Goal: Information Seeking & Learning: Learn about a topic

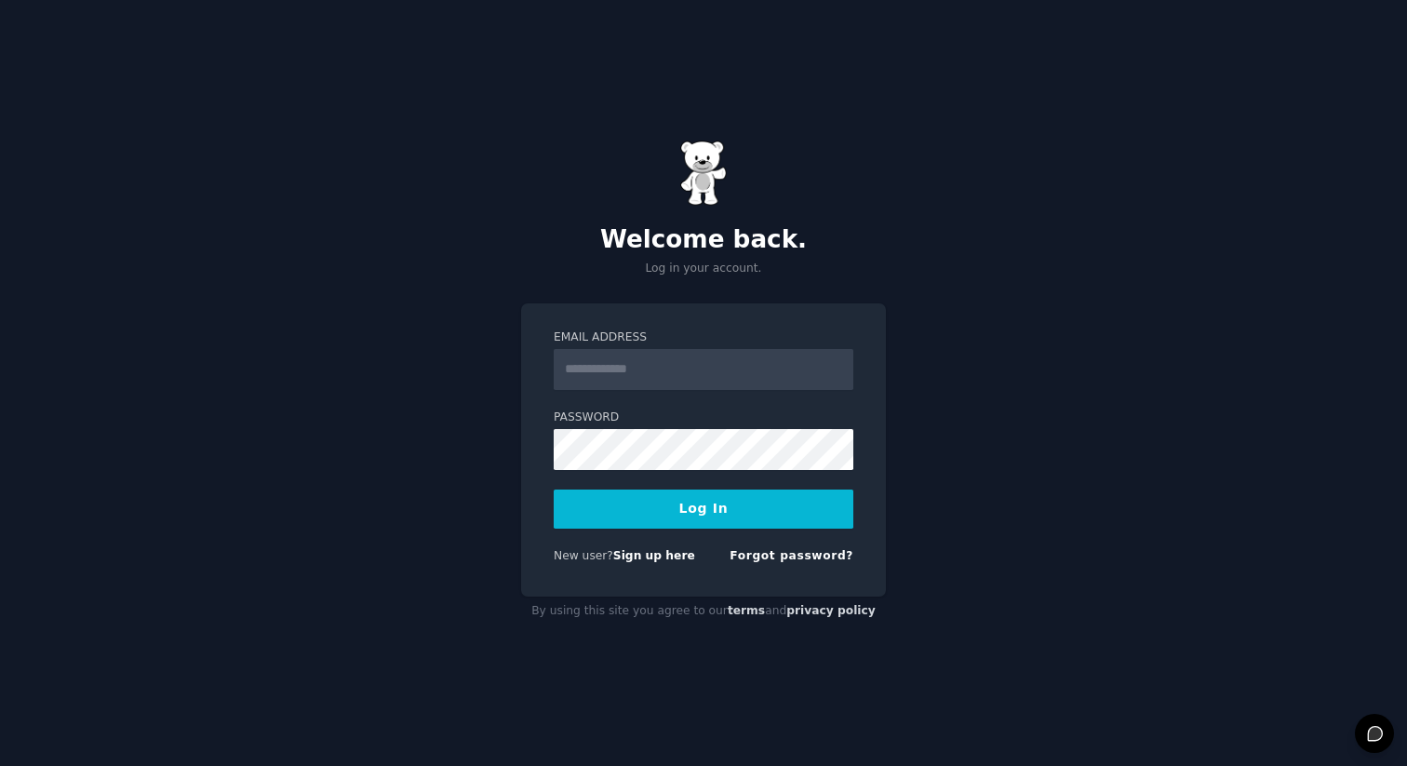
type input "**********"
click at [638, 492] on button "Log In" at bounding box center [704, 509] width 300 height 39
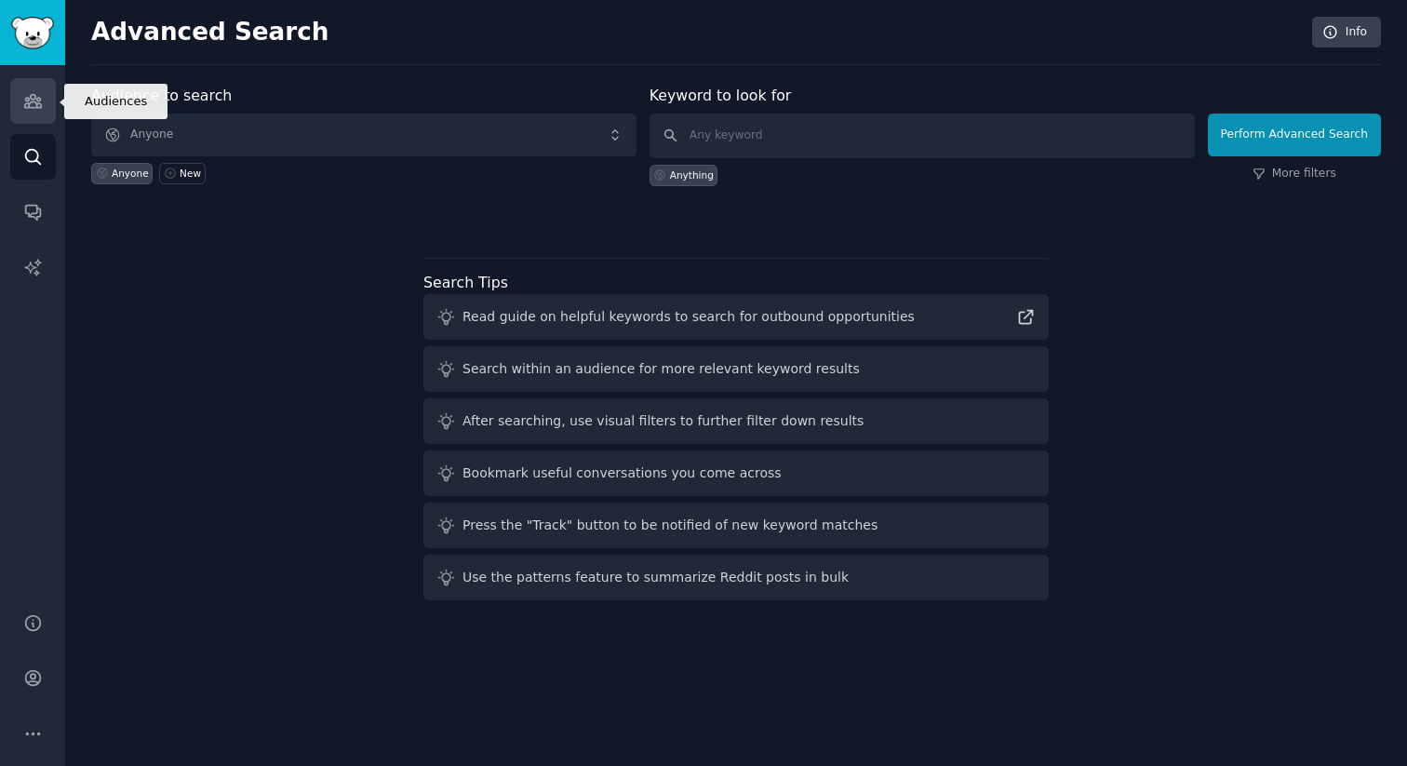
click at [38, 91] on icon "Sidebar" at bounding box center [33, 101] width 20 height 20
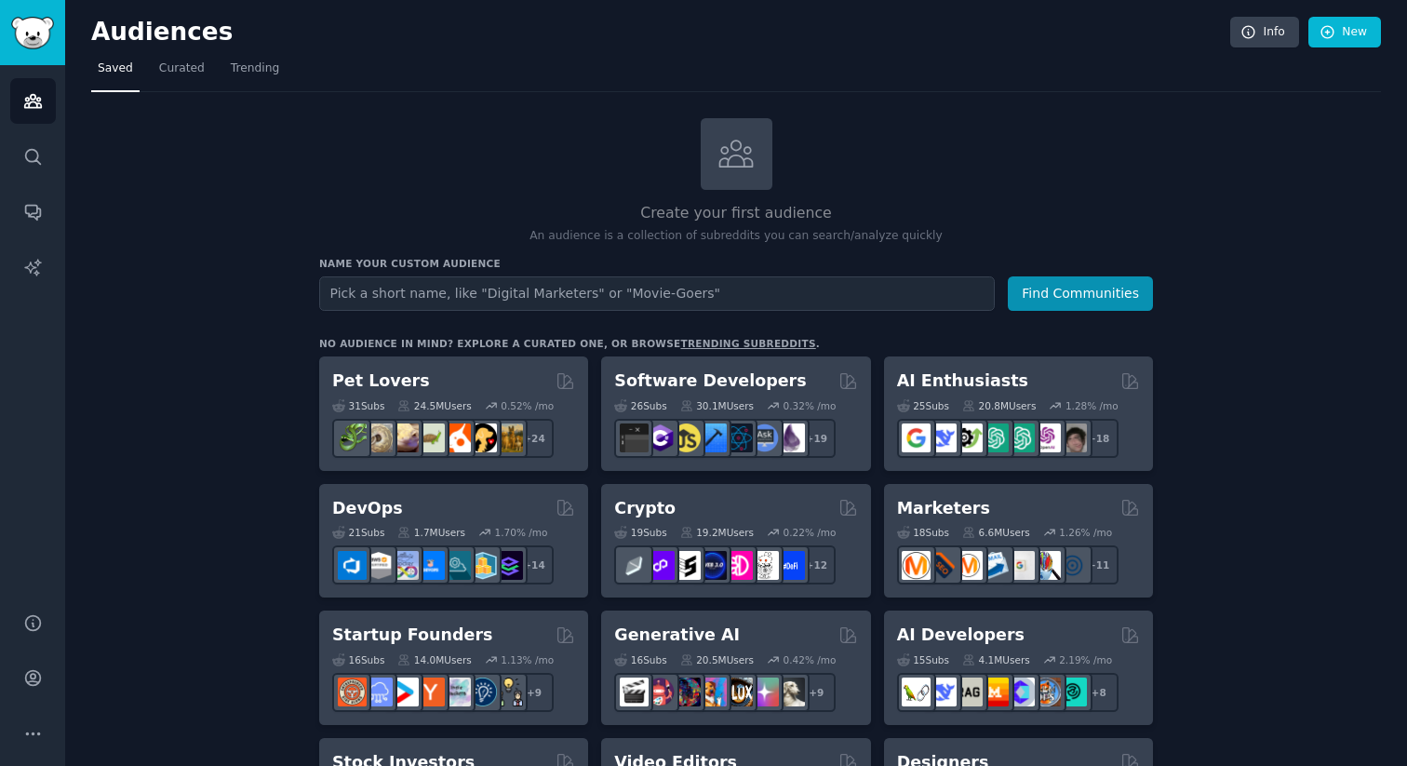
click at [412, 205] on h2 "Create your first audience" at bounding box center [736, 213] width 834 height 23
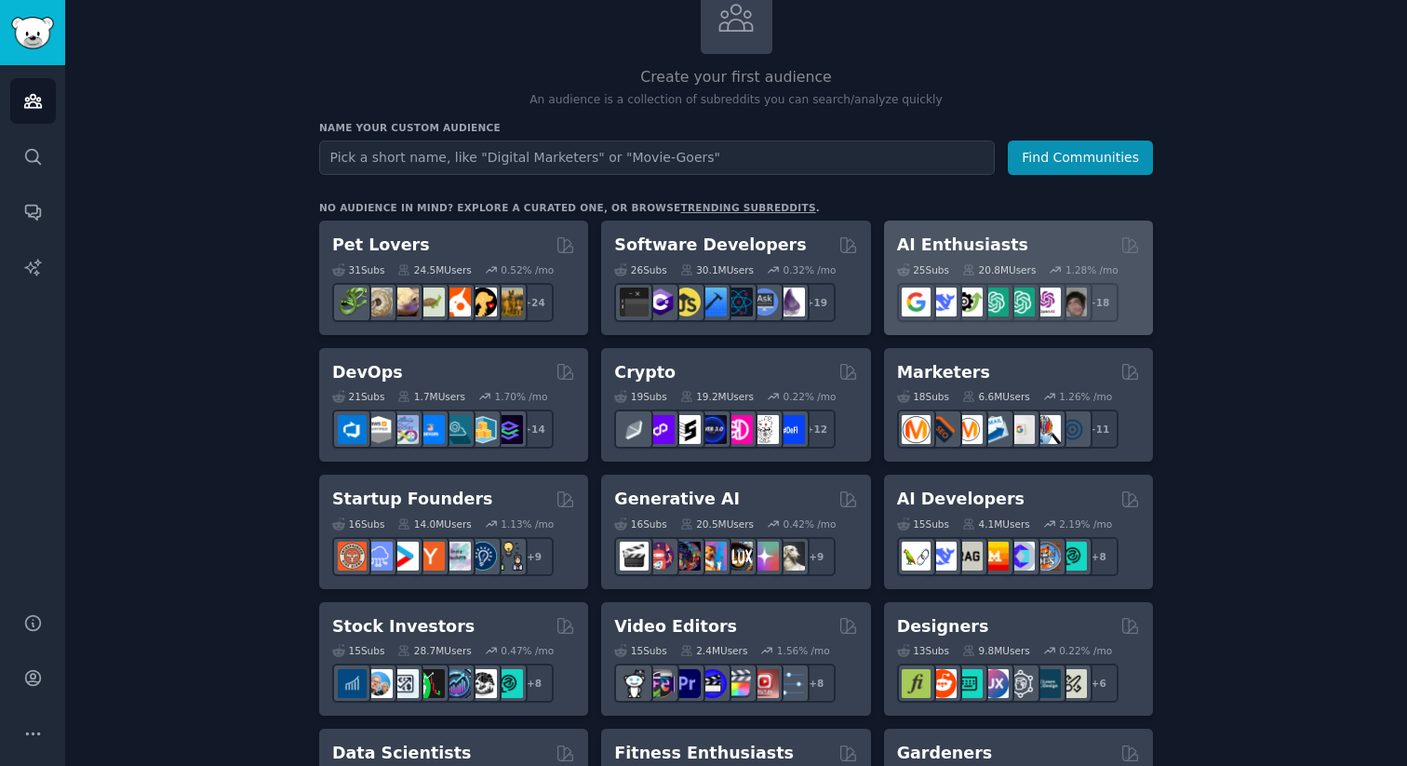
scroll to position [141, 0]
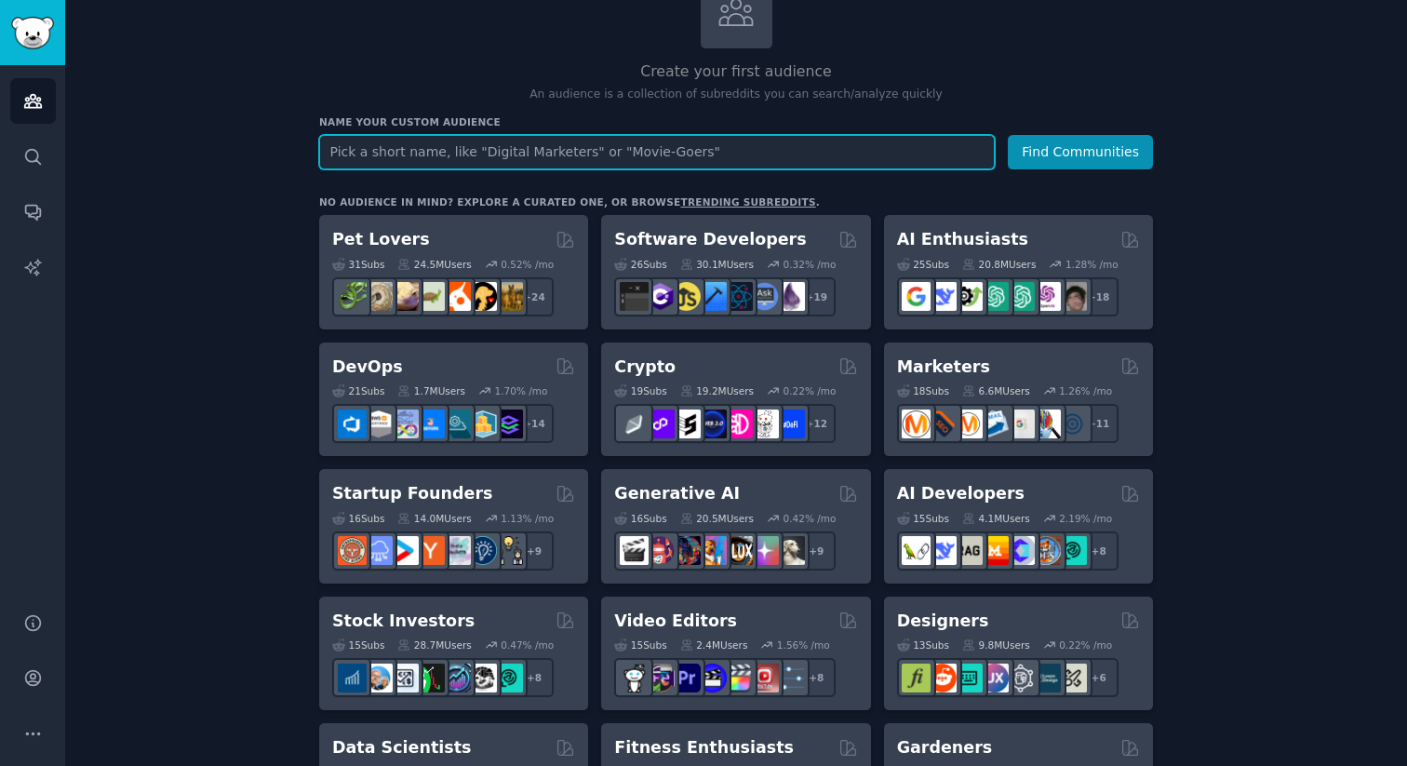
click at [438, 163] on input "text" at bounding box center [657, 152] width 676 height 34
type input "pet business owners"
click at [1008, 135] on button "Find Communities" at bounding box center [1080, 152] width 145 height 34
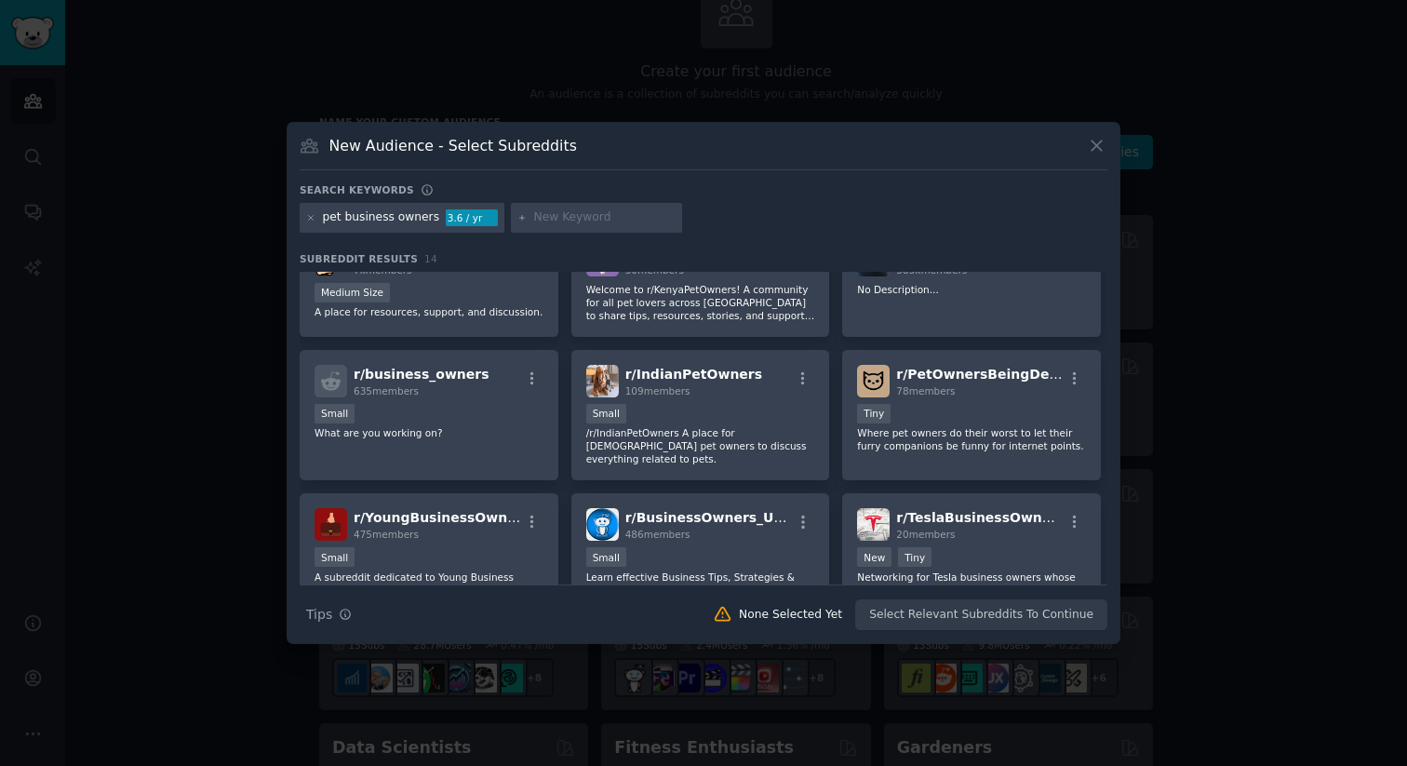
scroll to position [47, 0]
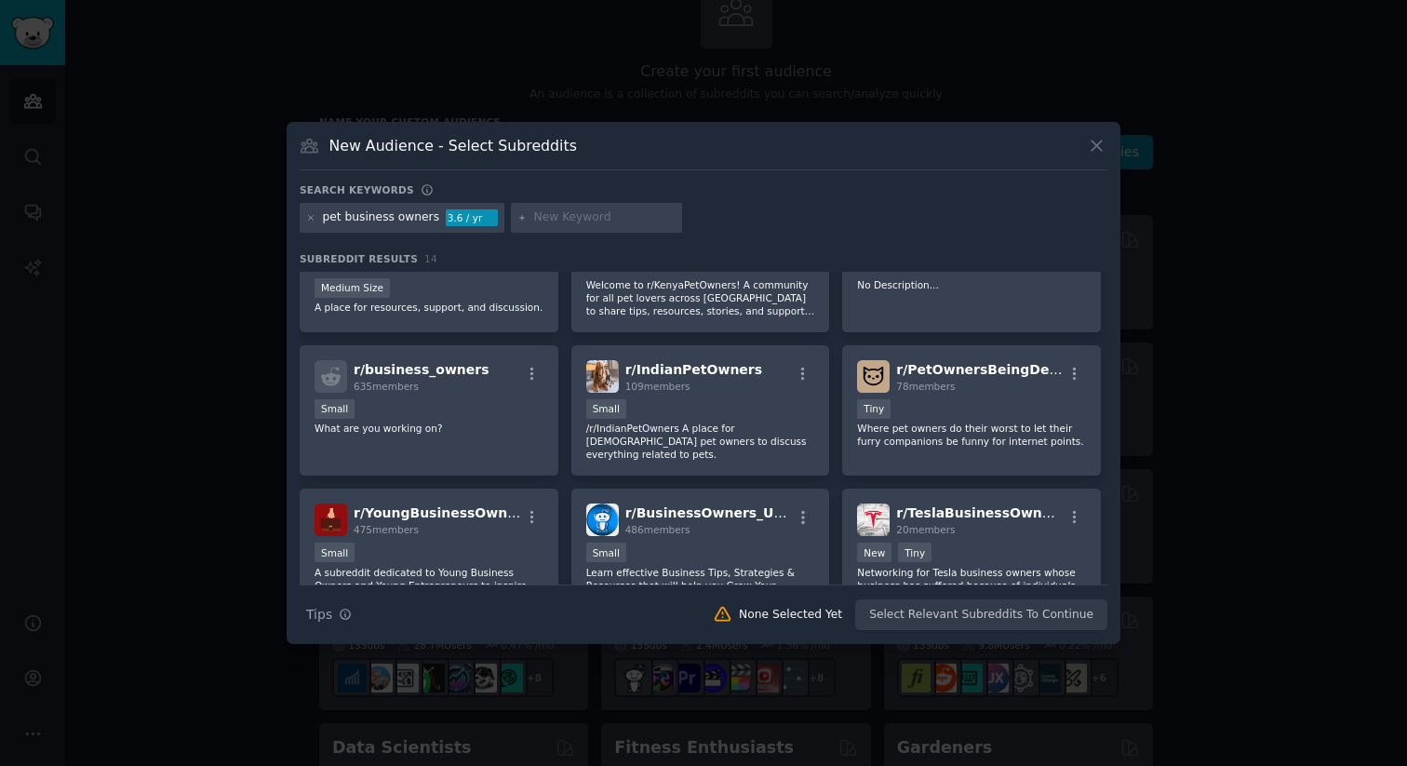
click at [1103, 148] on icon at bounding box center [1097, 146] width 20 height 20
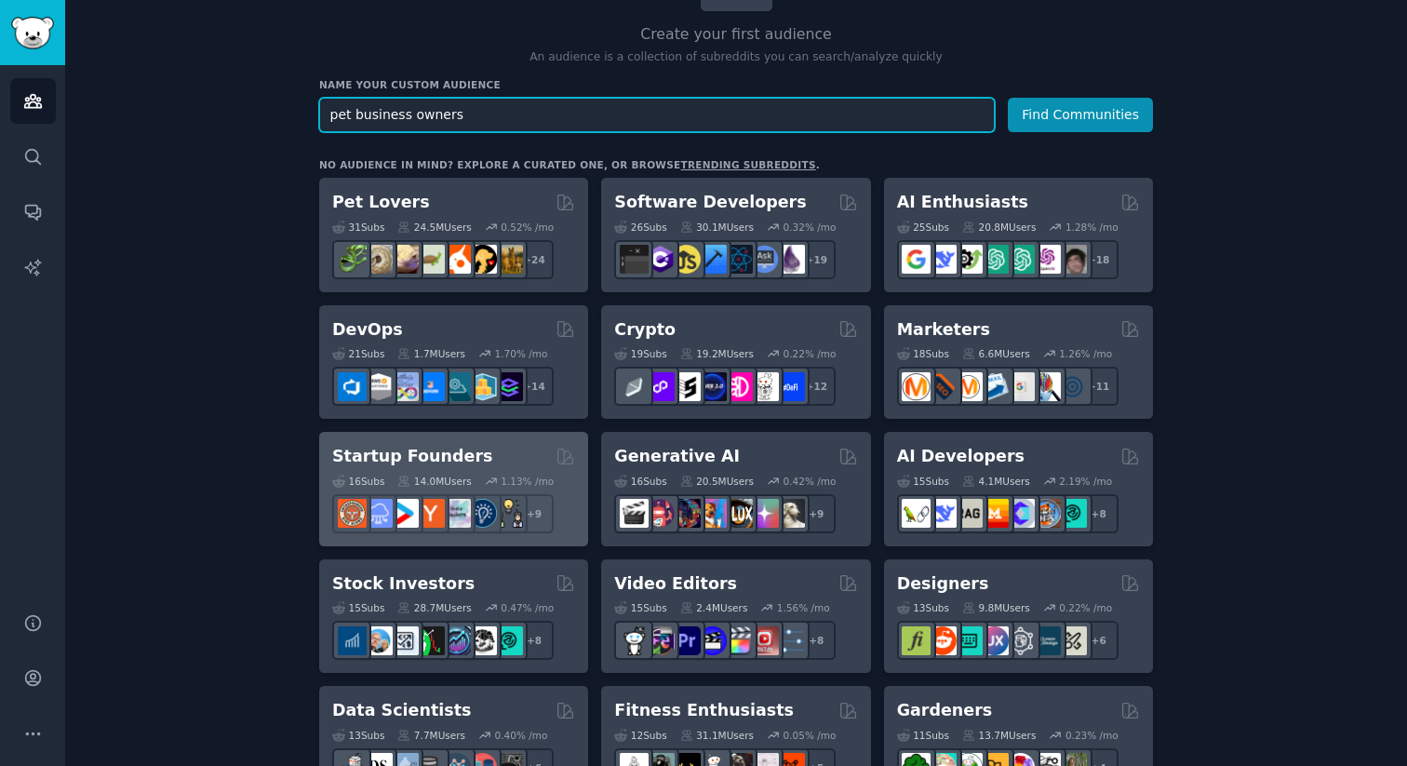
scroll to position [188, 0]
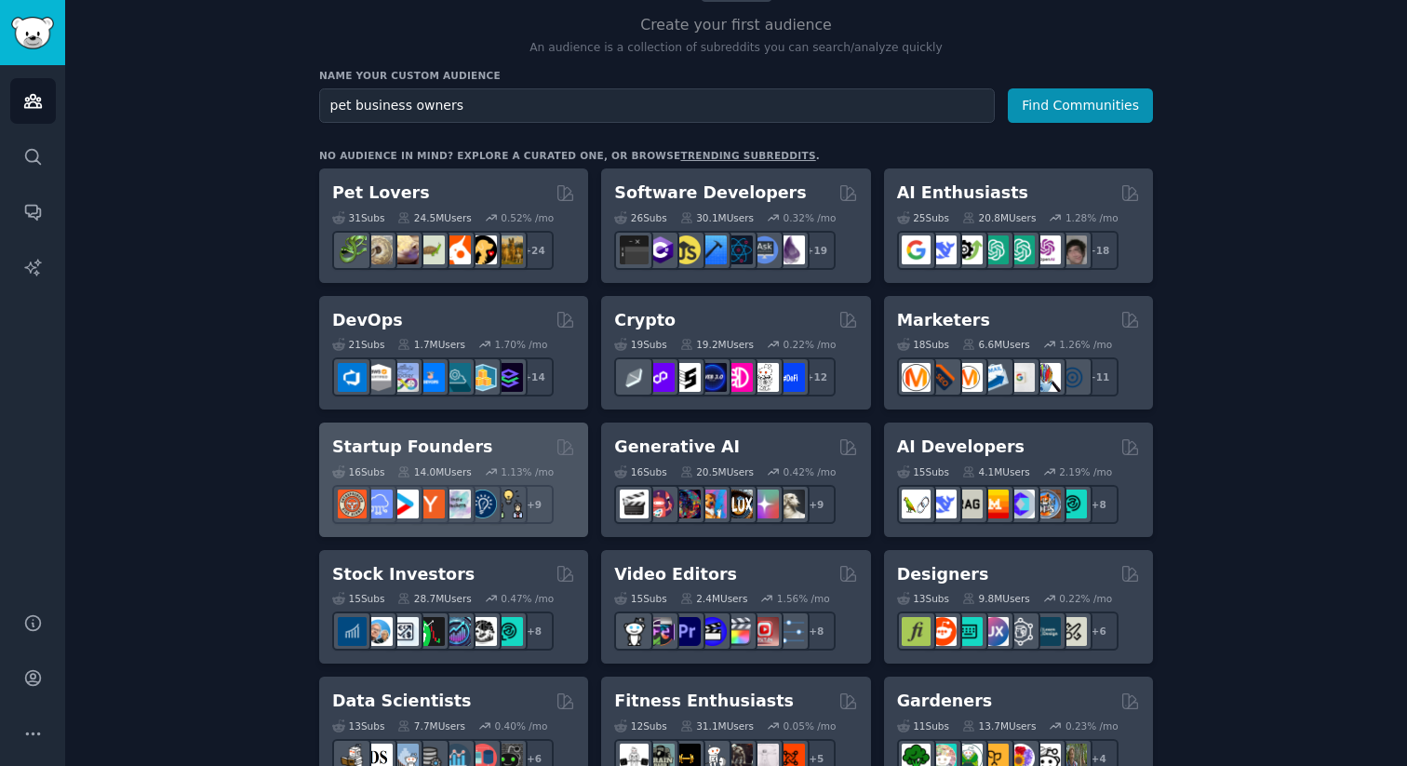
click at [415, 465] on div "14.0M Users" at bounding box center [434, 471] width 74 height 13
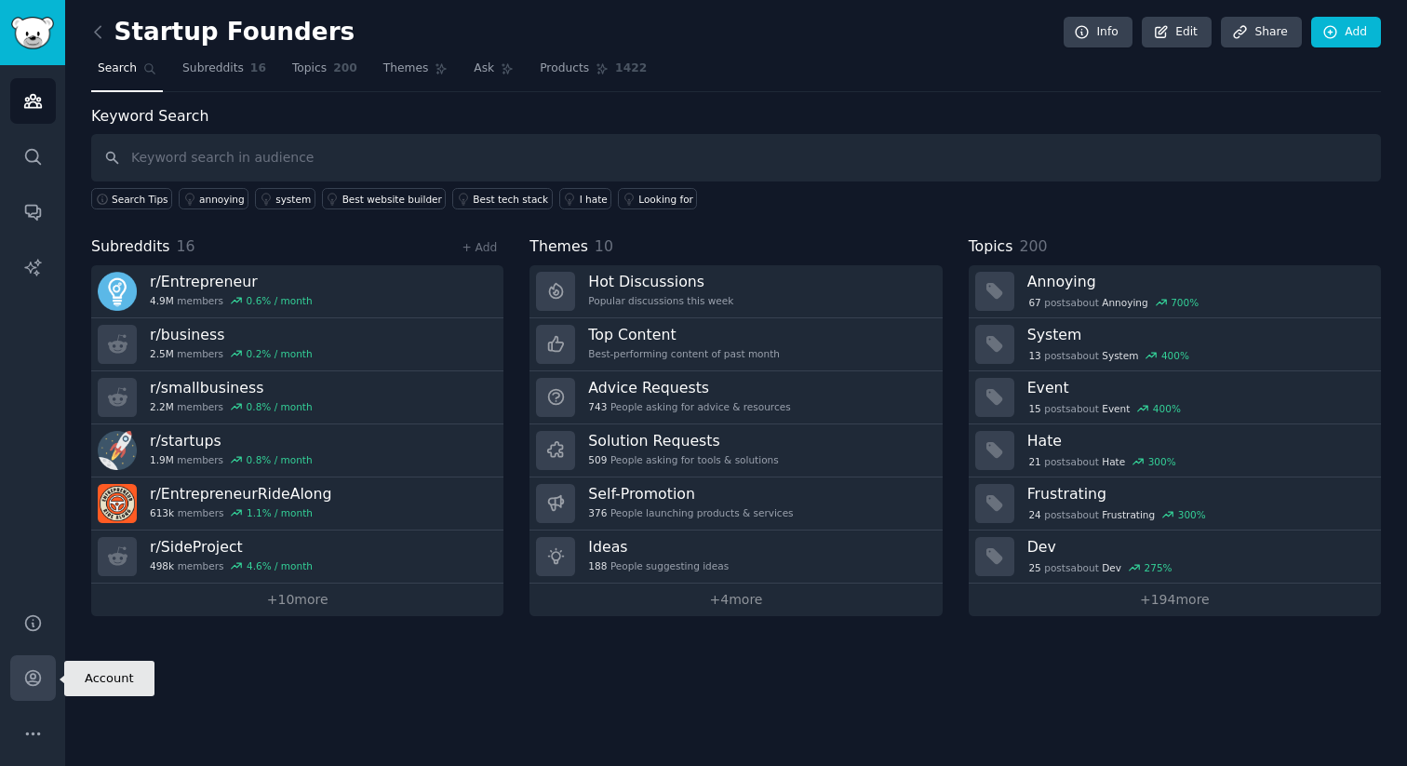
click at [27, 679] on icon "Sidebar" at bounding box center [33, 678] width 20 height 20
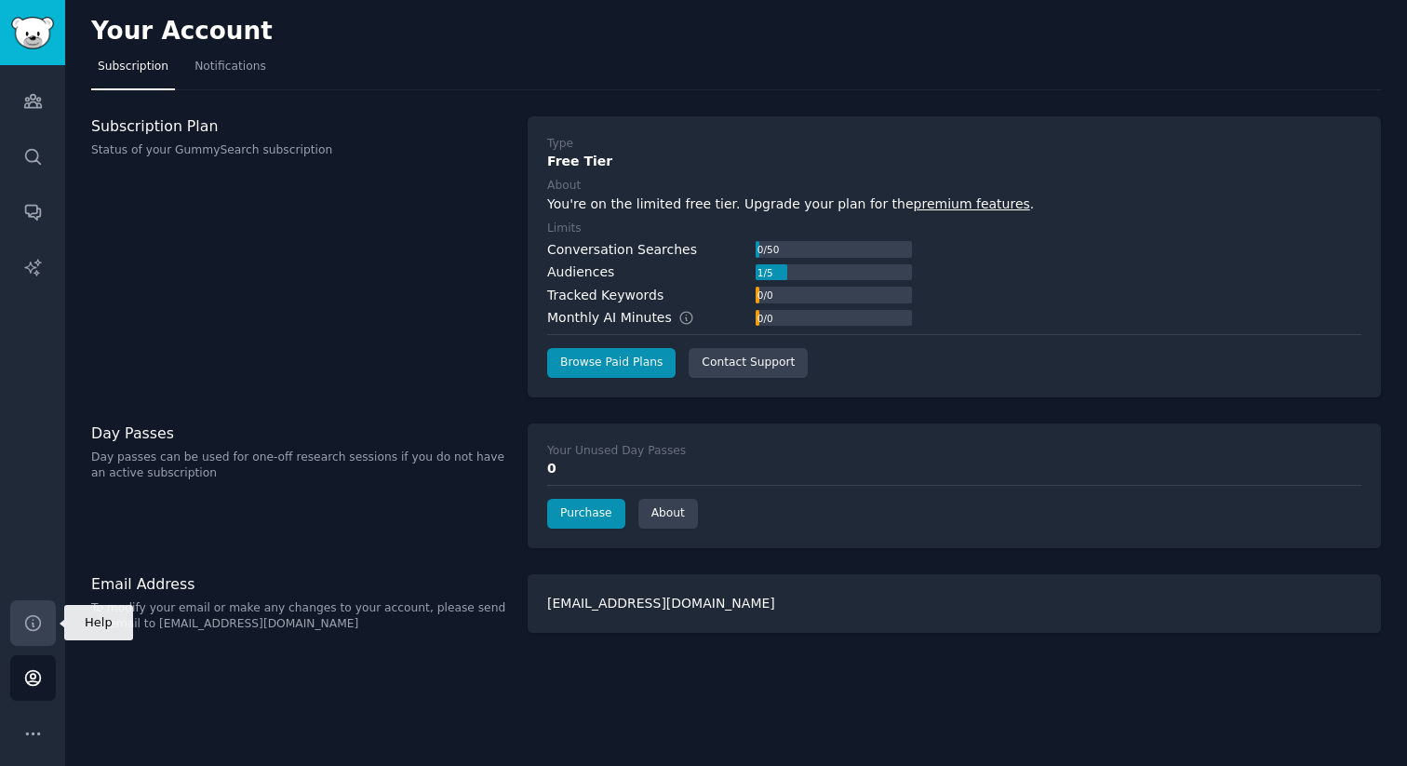
click at [31, 625] on icon "Sidebar" at bounding box center [33, 623] width 20 height 20
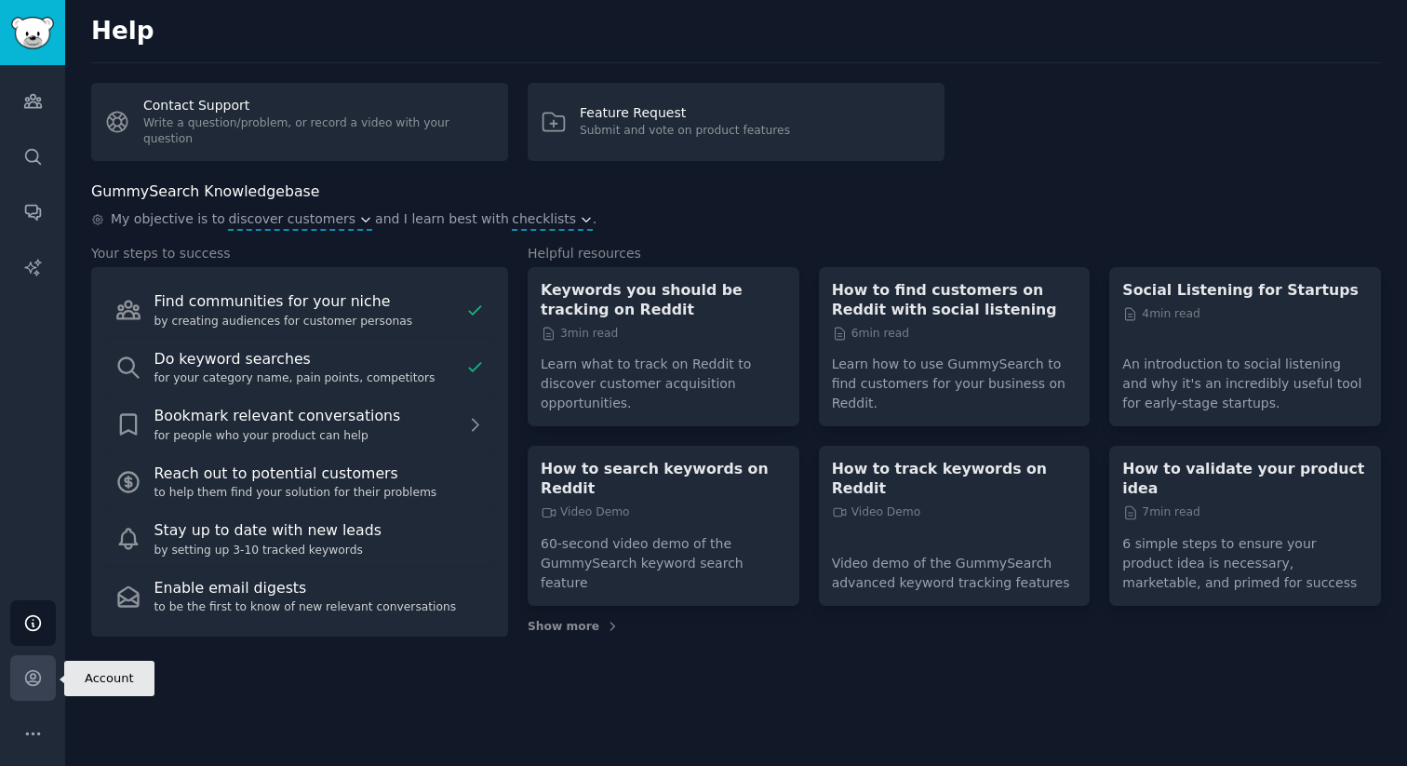
click at [24, 656] on link "Account" at bounding box center [33, 678] width 46 height 46
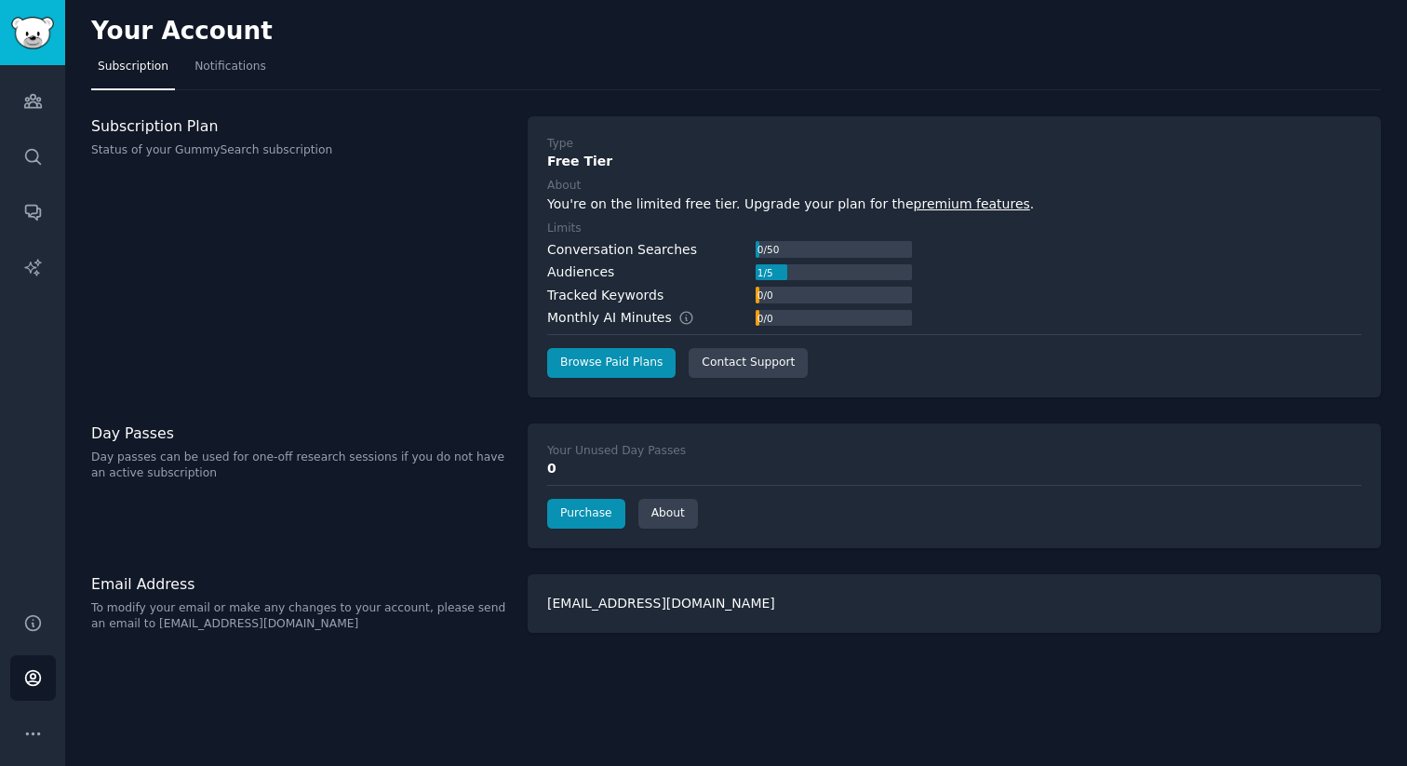
click at [585, 382] on div "Type Free Tier About You're on the limited free tier. Upgrade your plan for the…" at bounding box center [954, 256] width 853 height 281
click at [564, 364] on link "Browse Paid Plans" at bounding box center [611, 363] width 128 height 30
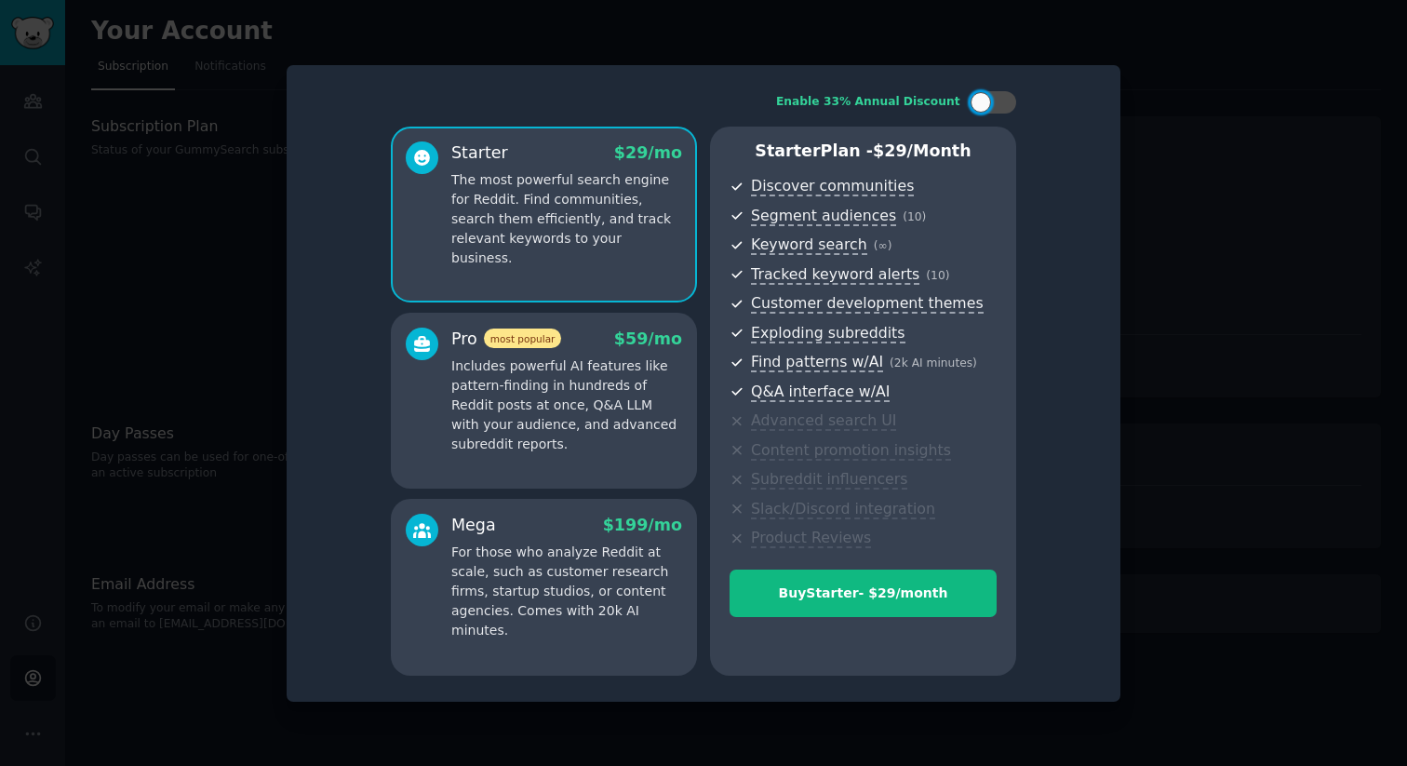
click at [996, 73] on div "Enable 33% Annual Discount Starter $ 29 /mo The most powerful search engine for…" at bounding box center [704, 383] width 834 height 637
click at [994, 103] on div at bounding box center [993, 102] width 47 height 22
checkbox input "true"
click at [1215, 467] on div at bounding box center [703, 383] width 1407 height 766
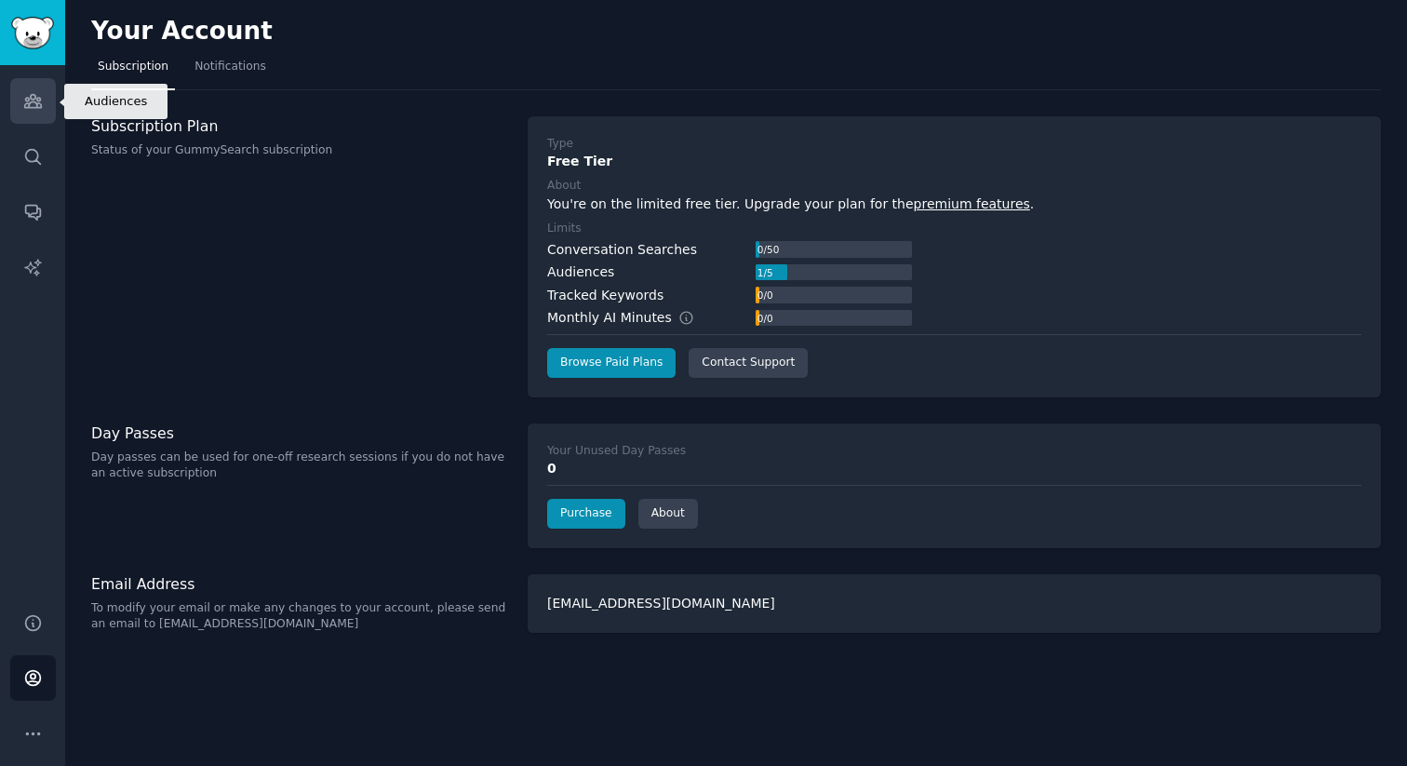
click at [29, 117] on link "Audiences" at bounding box center [33, 101] width 46 height 46
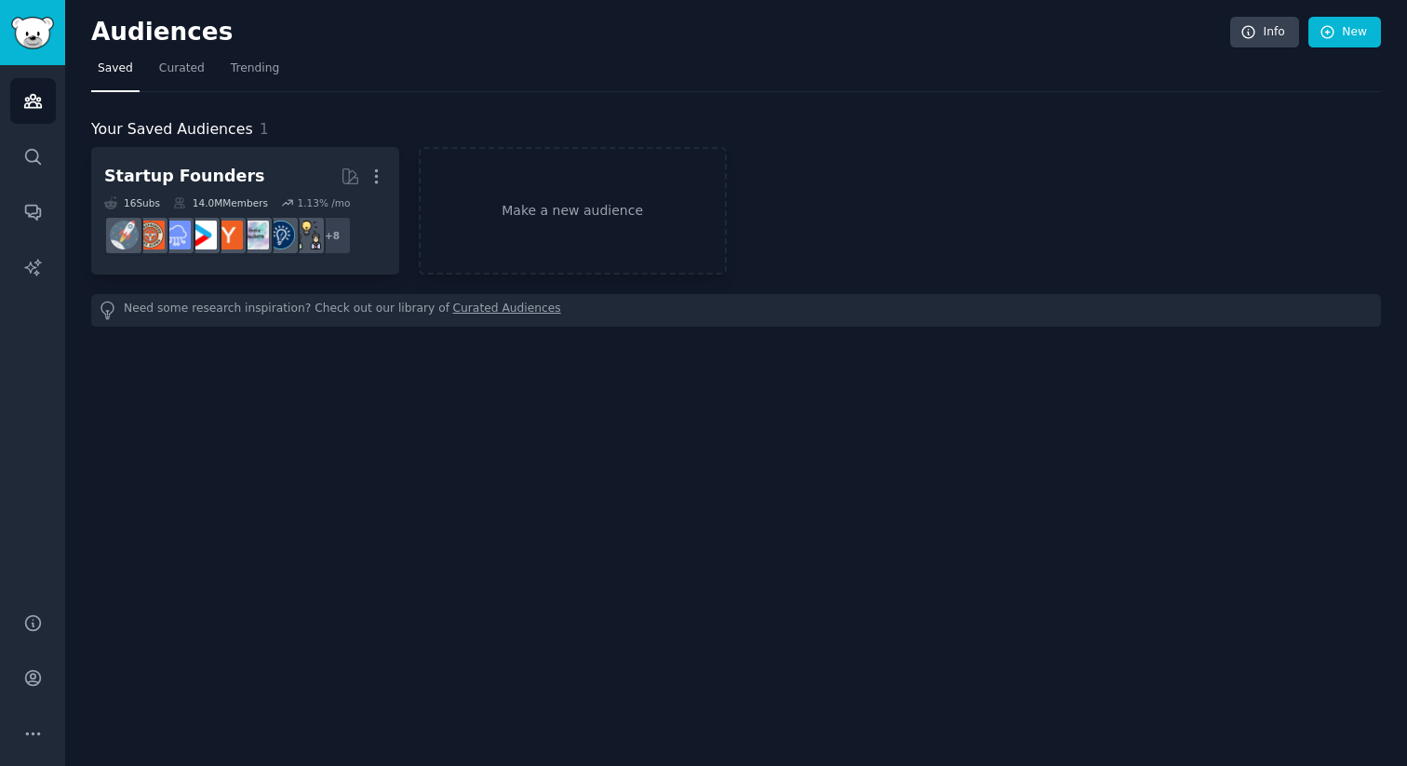
click at [495, 314] on link "Curated Audiences" at bounding box center [507, 311] width 108 height 20
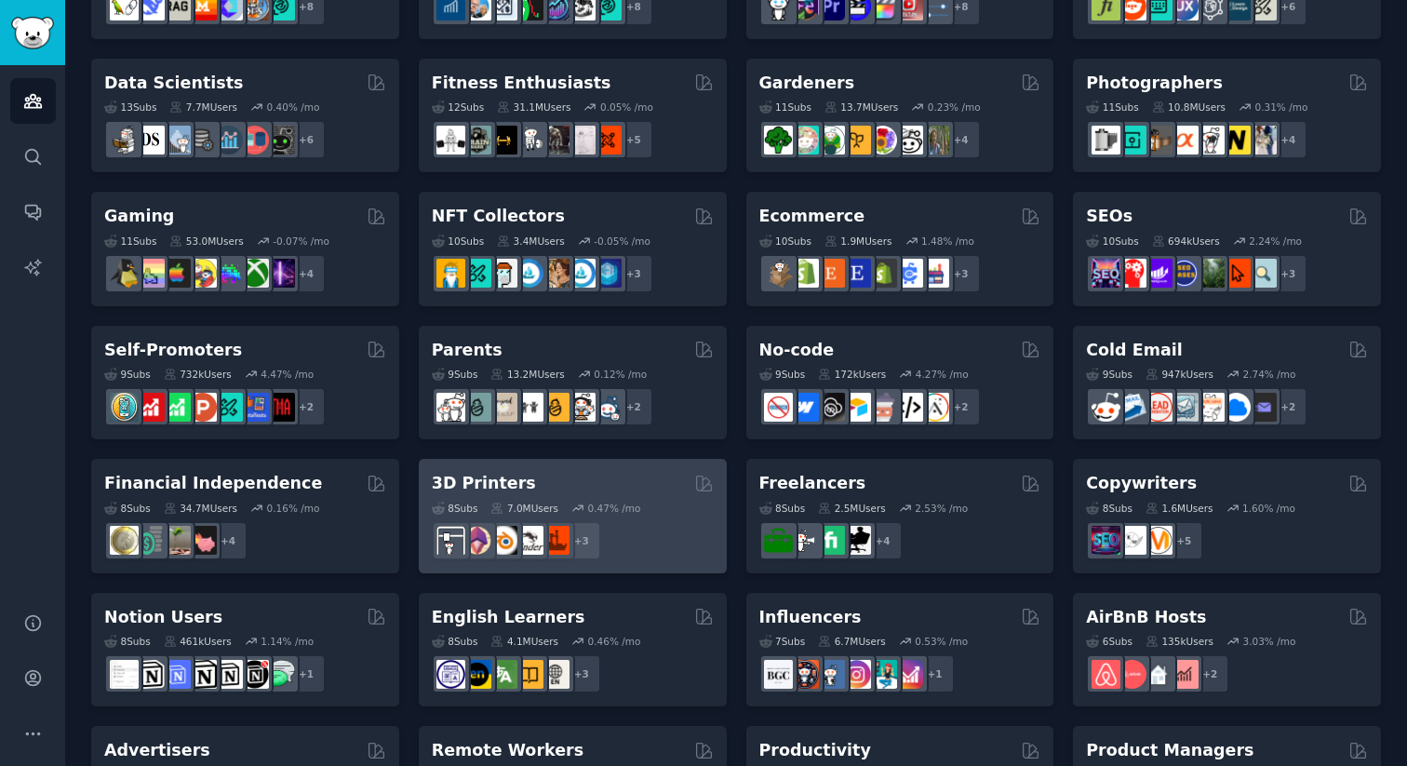
scroll to position [504, 0]
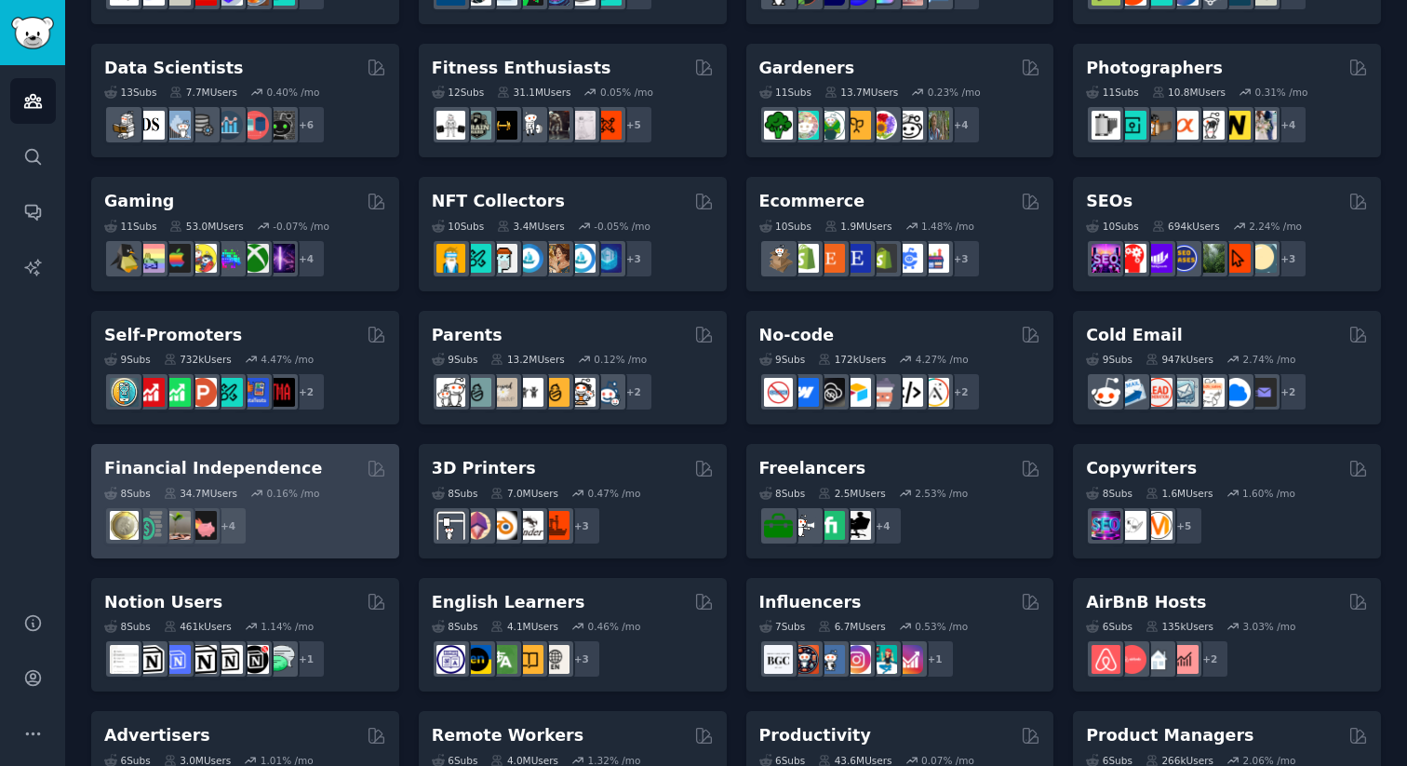
click at [347, 552] on div "Financial Independence 8 Sub s 34.7M Users 0.16 % /mo + 4" at bounding box center [245, 501] width 308 height 114
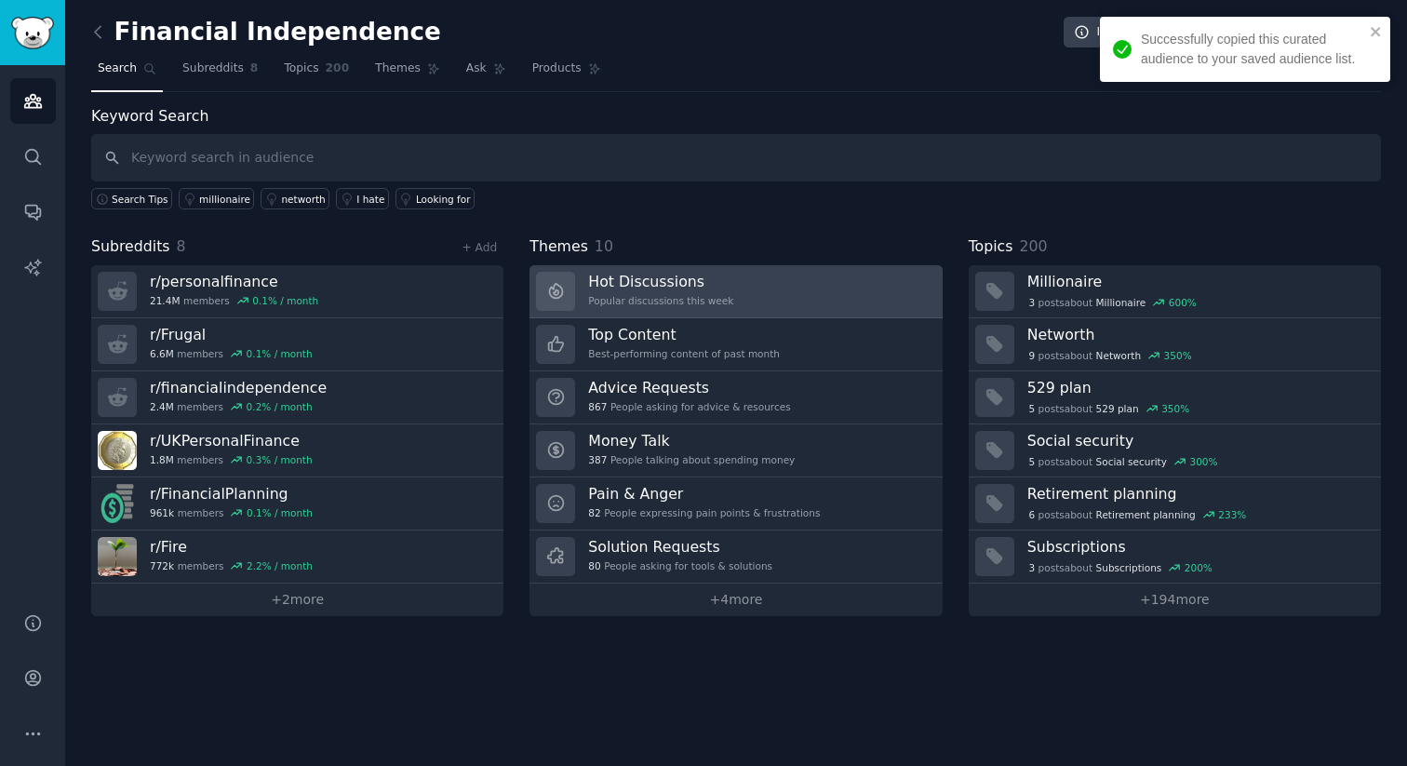
click at [727, 302] on div "Popular discussions this week" at bounding box center [660, 300] width 145 height 13
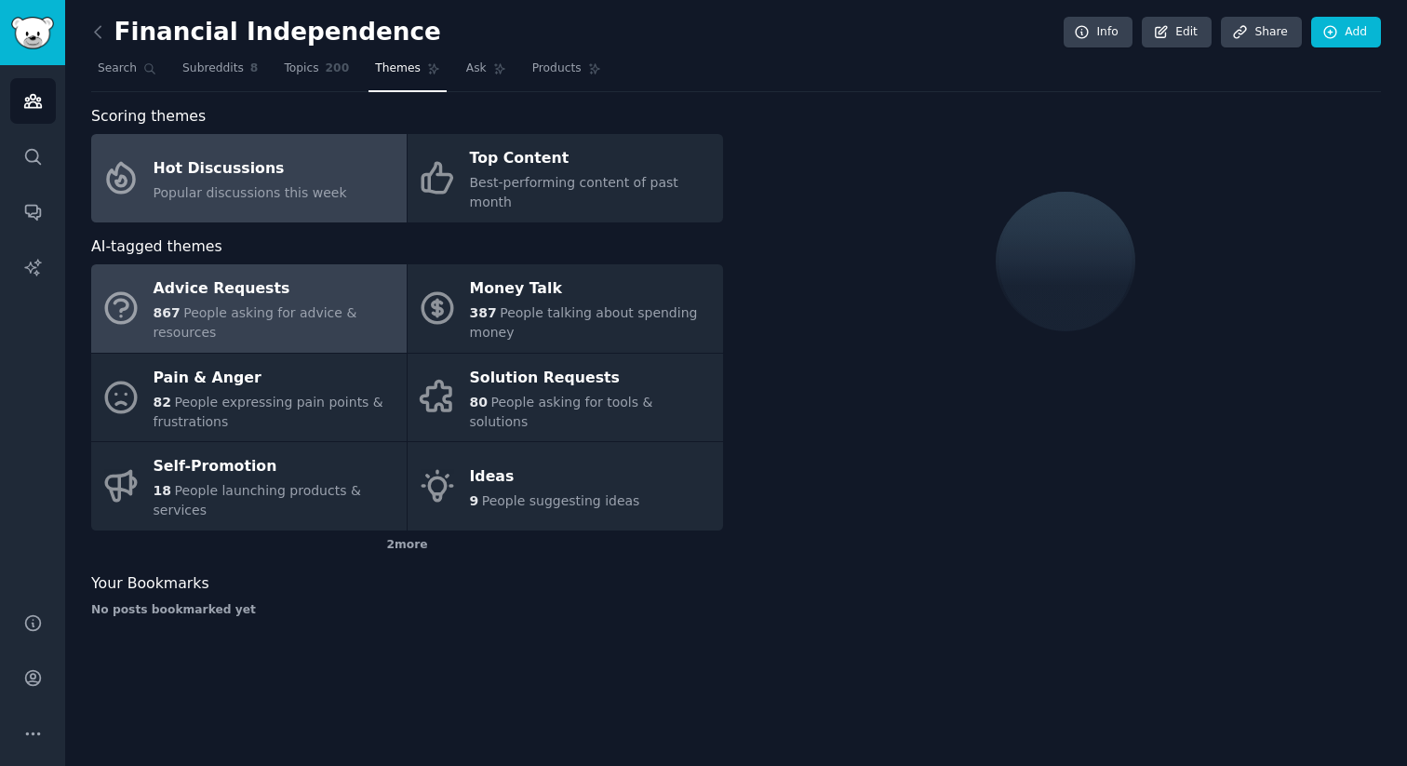
click at [309, 305] on span "People asking for advice & resources" at bounding box center [256, 322] width 204 height 34
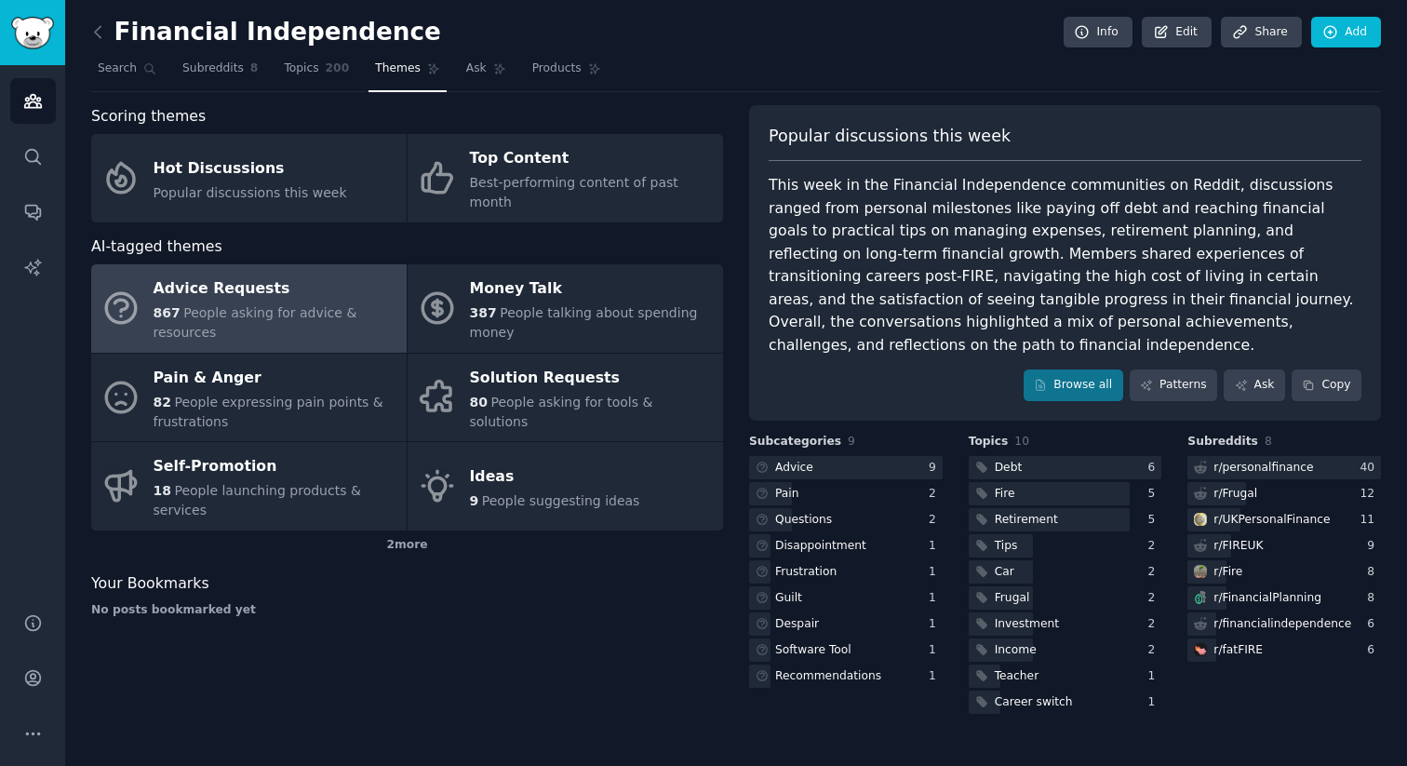
click at [310, 275] on div "Advice Requests" at bounding box center [276, 290] width 244 height 30
click at [283, 305] on span "People asking for advice & resources" at bounding box center [256, 322] width 204 height 34
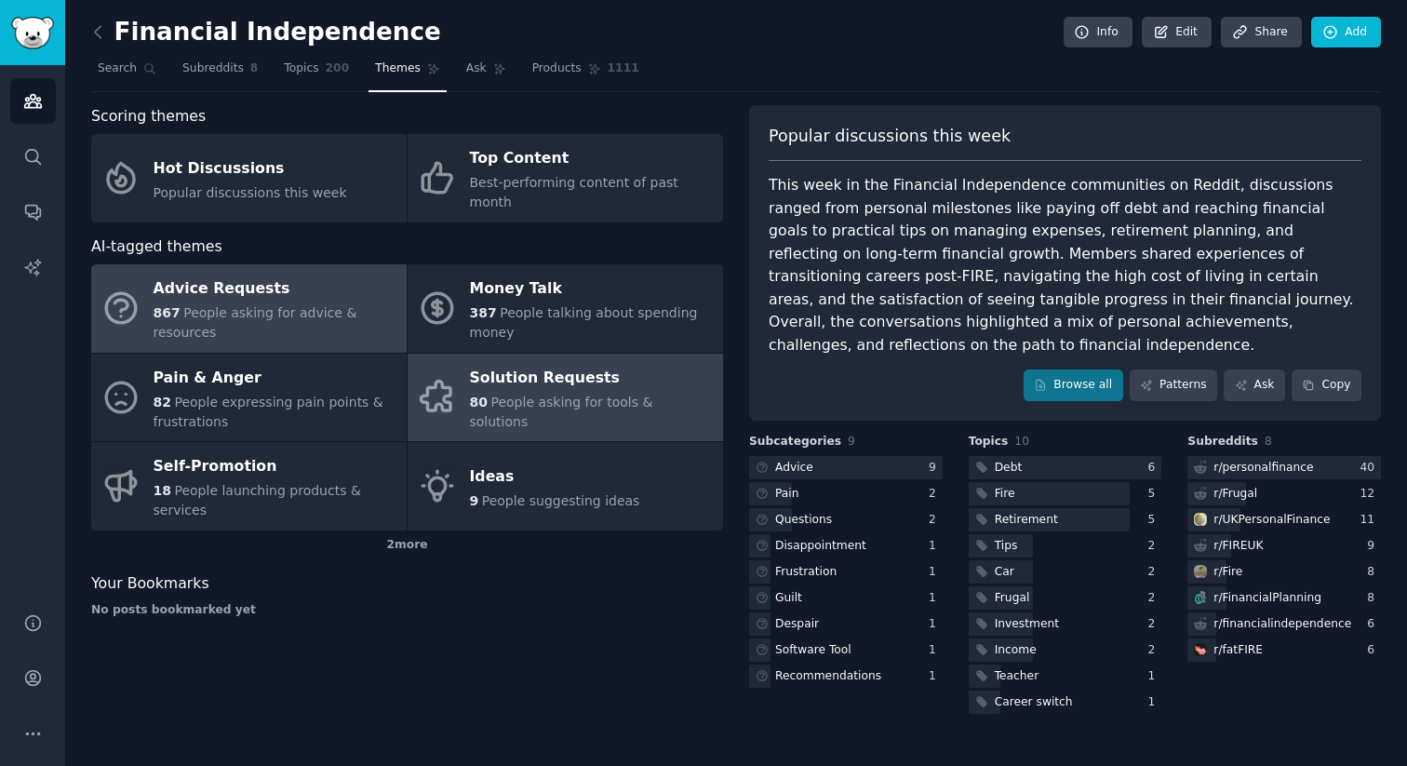
click at [552, 395] on span "People asking for tools & solutions" at bounding box center [561, 412] width 183 height 34
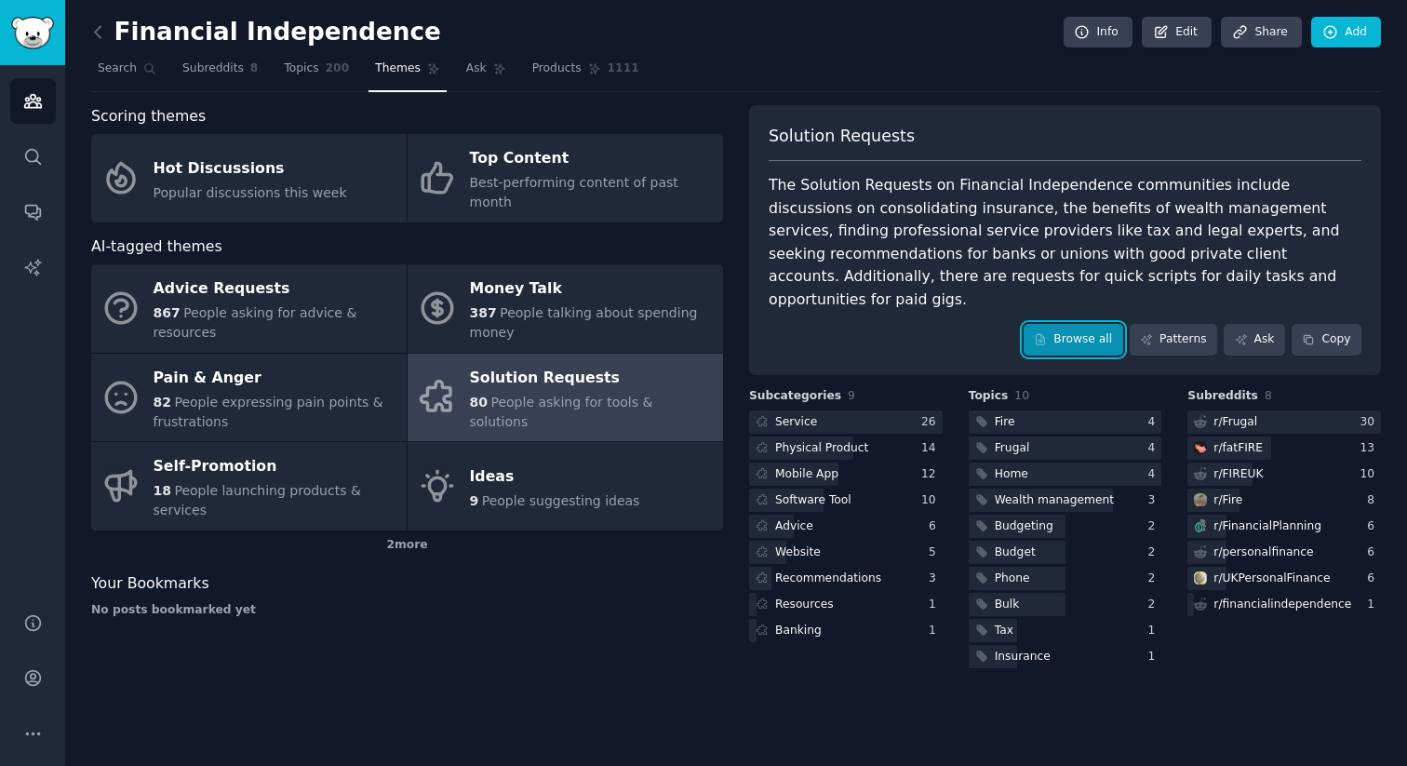
click at [1068, 324] on link "Browse all" at bounding box center [1074, 340] width 100 height 32
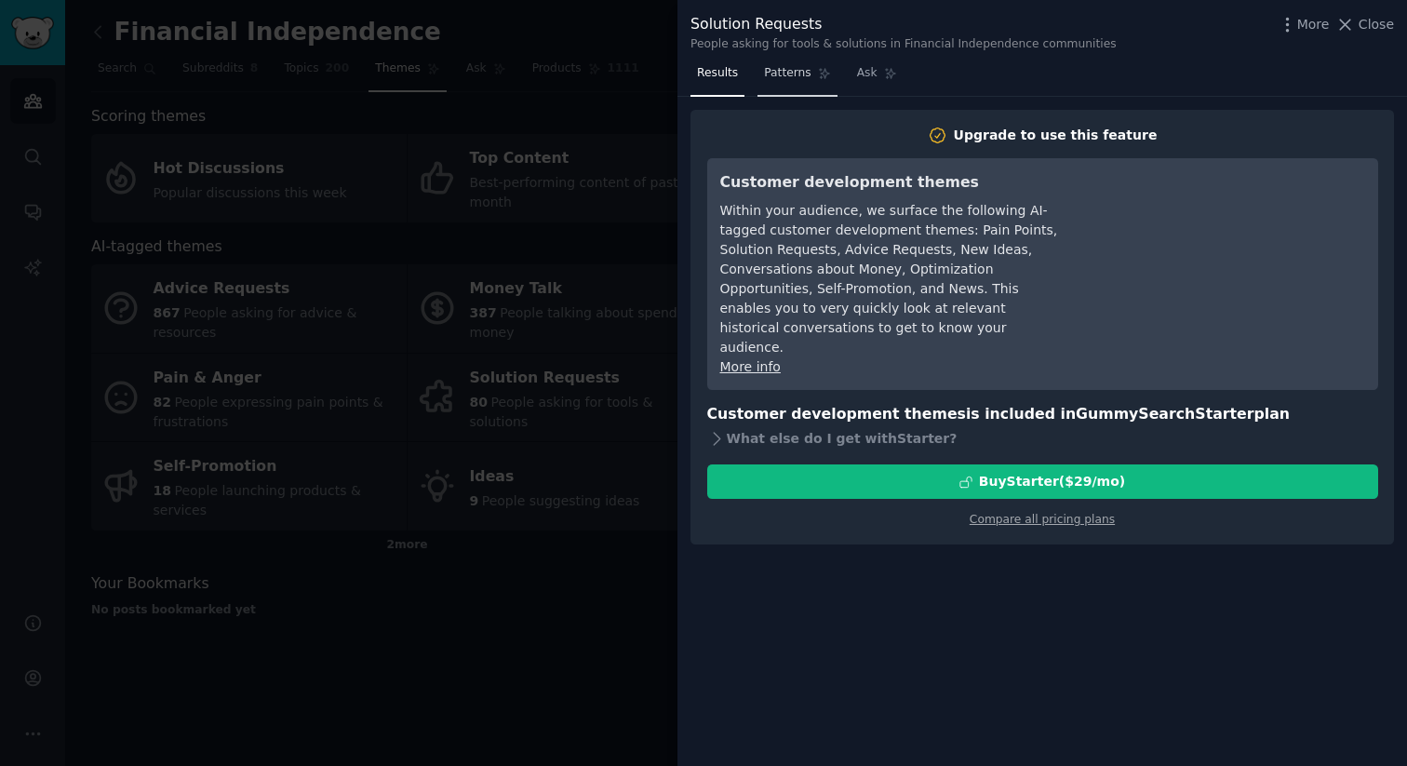
click at [814, 77] on link "Patterns" at bounding box center [797, 78] width 79 height 38
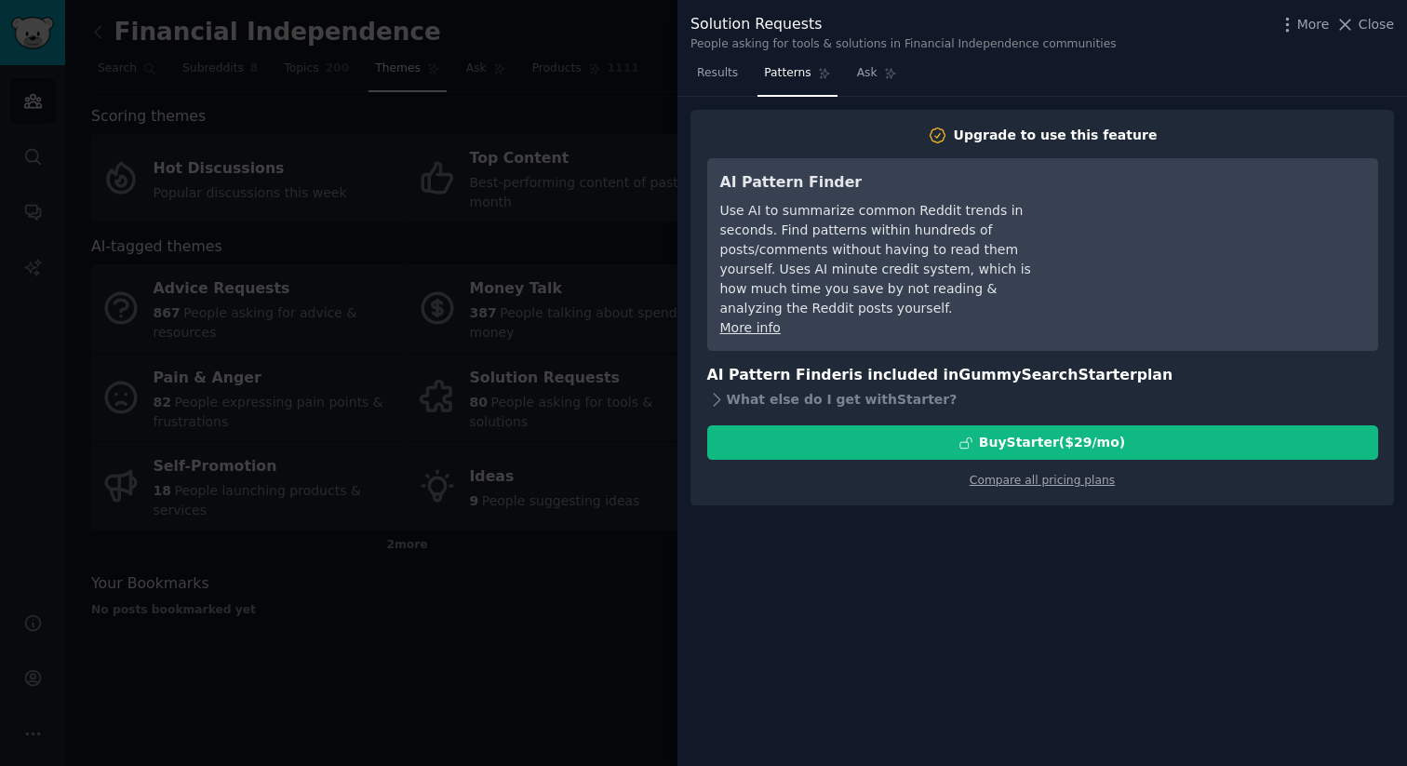
click at [596, 147] on div at bounding box center [703, 383] width 1407 height 766
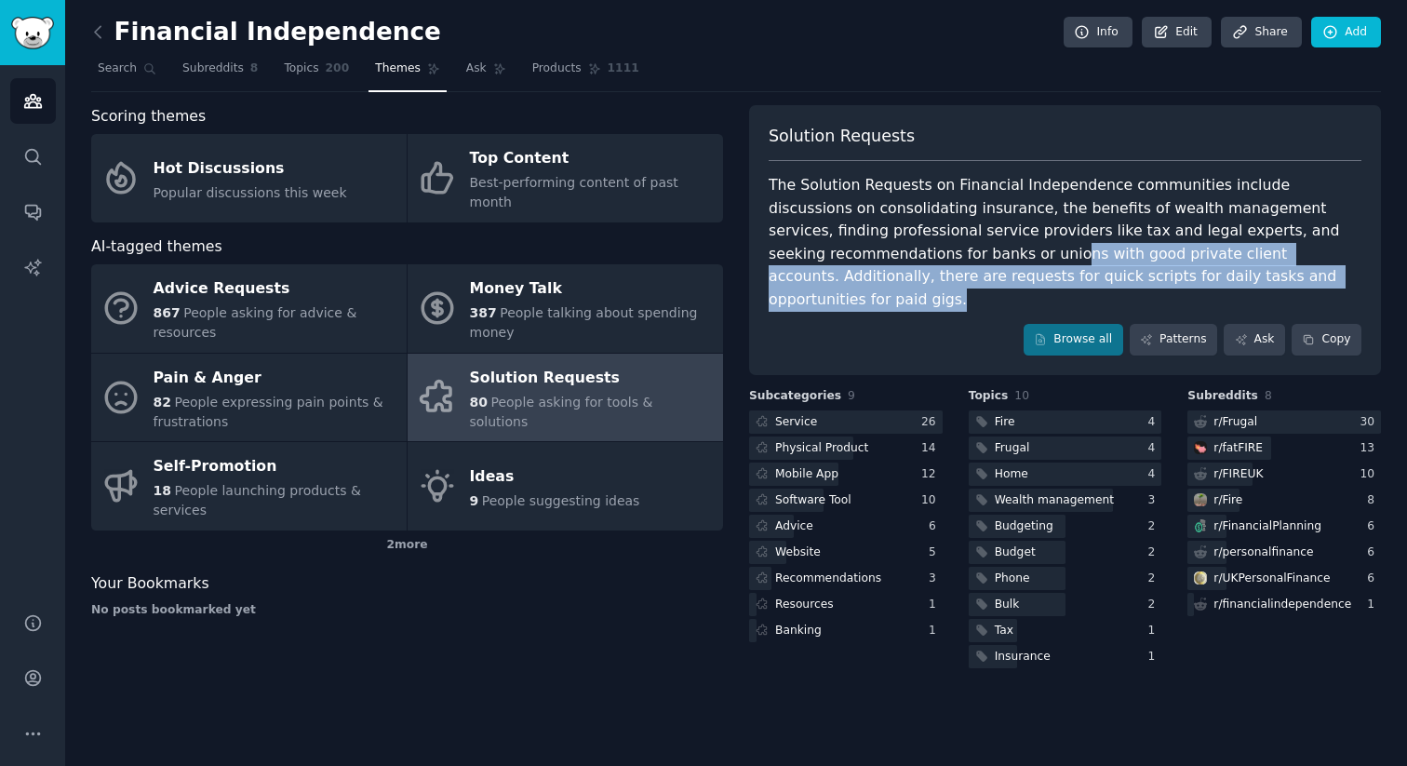
drag, startPoint x: 890, startPoint y: 301, endPoint x: 876, endPoint y: 249, distance: 53.1
click at [876, 249] on div "Solution Requests The Solution Requests on Financial Independence communities i…" at bounding box center [1065, 240] width 632 height 270
click at [876, 249] on div "The Solution Requests on Financial Independence communities include discussions…" at bounding box center [1065, 242] width 593 height 137
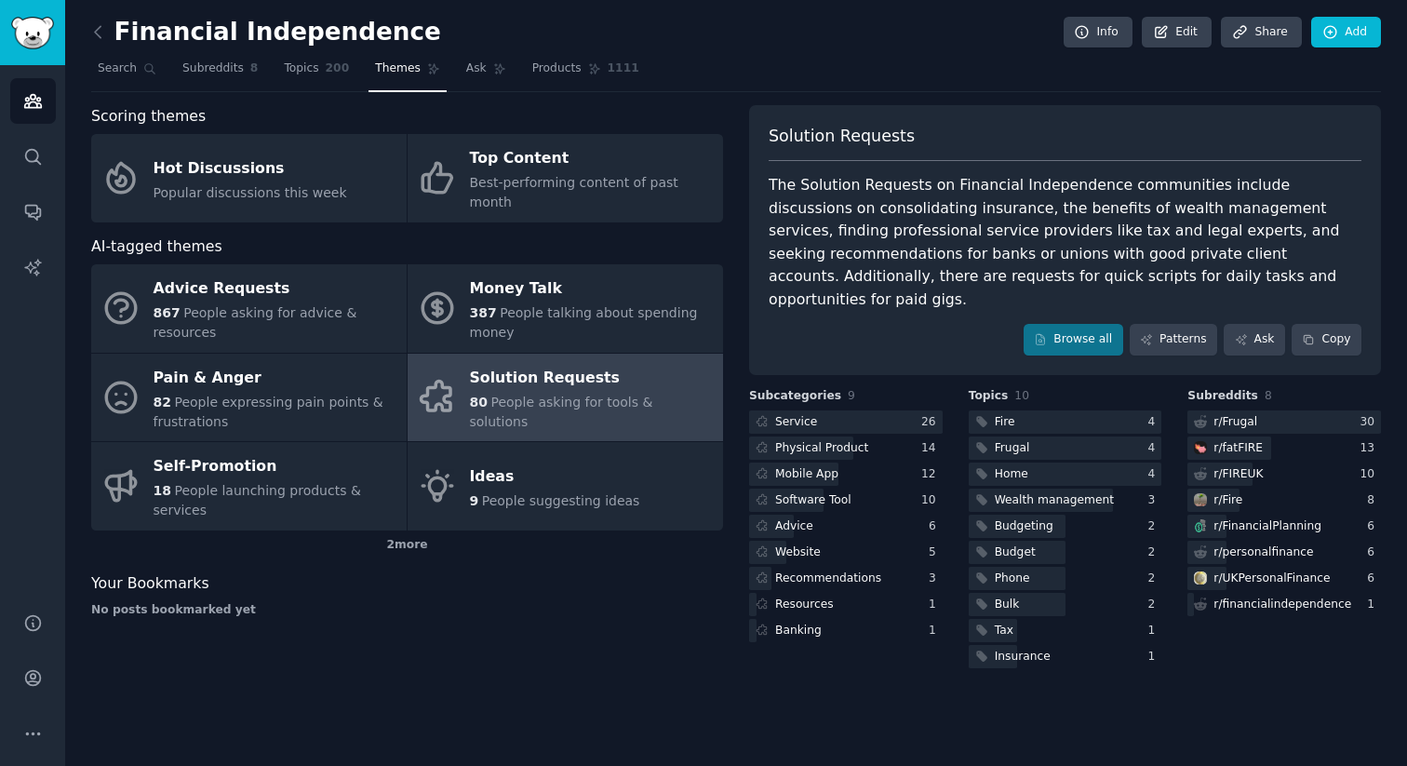
click at [745, 248] on div "Scoring themes Hot Discussions Popular discussions this week Top Content Best-p…" at bounding box center [736, 388] width 1290 height 567
